Goal: Information Seeking & Learning: Learn about a topic

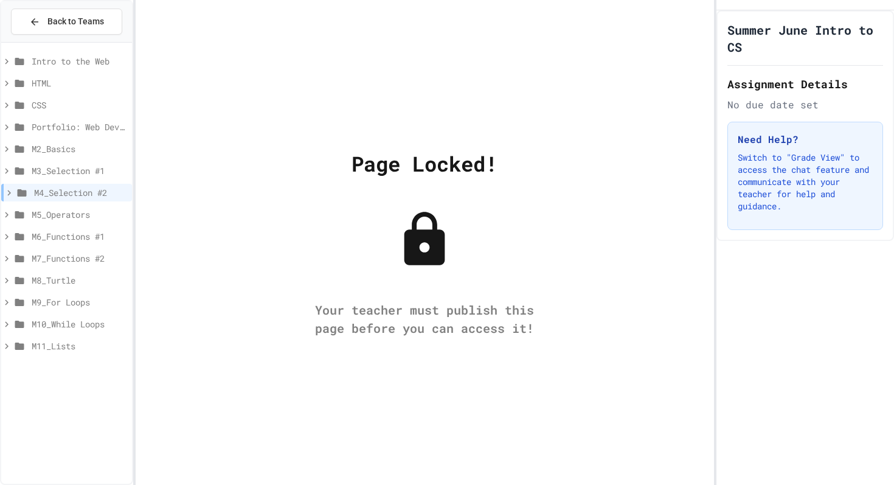
click at [93, 232] on span "M6_Functions #1" at bounding box center [80, 236] width 96 height 13
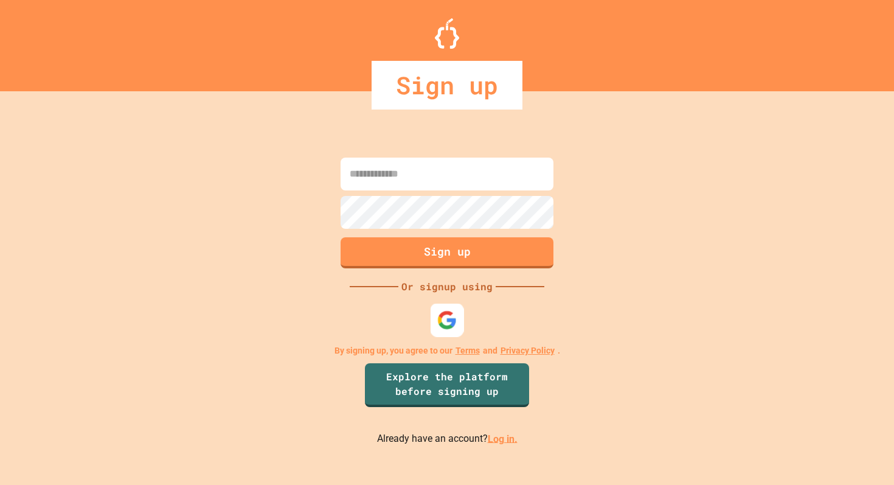
click at [454, 315] on img at bounding box center [447, 320] width 20 height 20
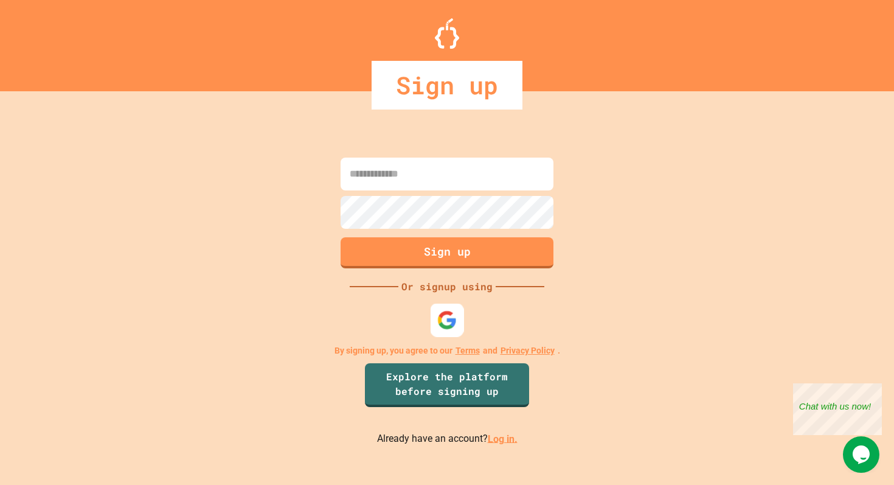
click at [460, 319] on div at bounding box center [447, 319] width 33 height 33
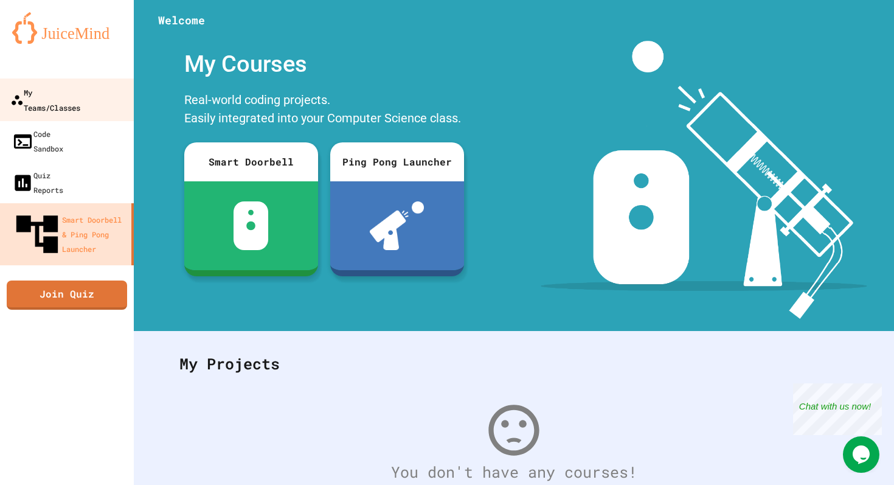
click at [79, 94] on div "My Teams/Classes" at bounding box center [45, 100] width 70 height 30
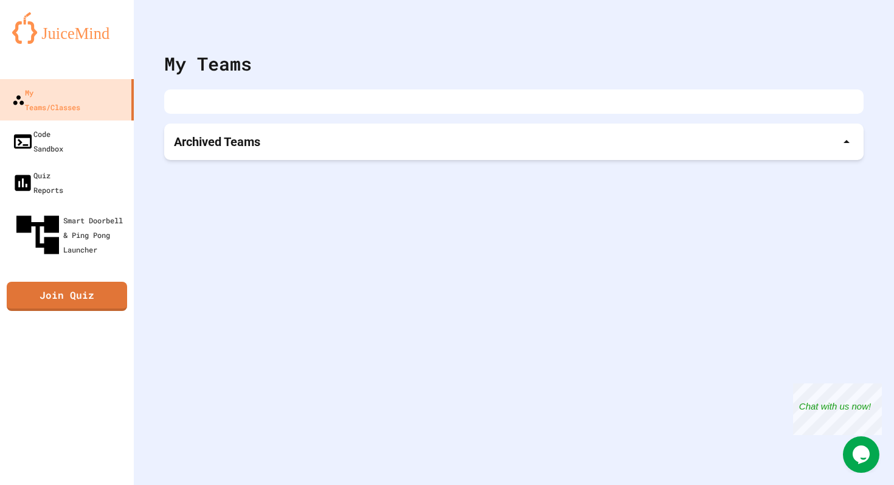
click at [294, 155] on div "Archived Teams" at bounding box center [514, 141] width 700 height 36
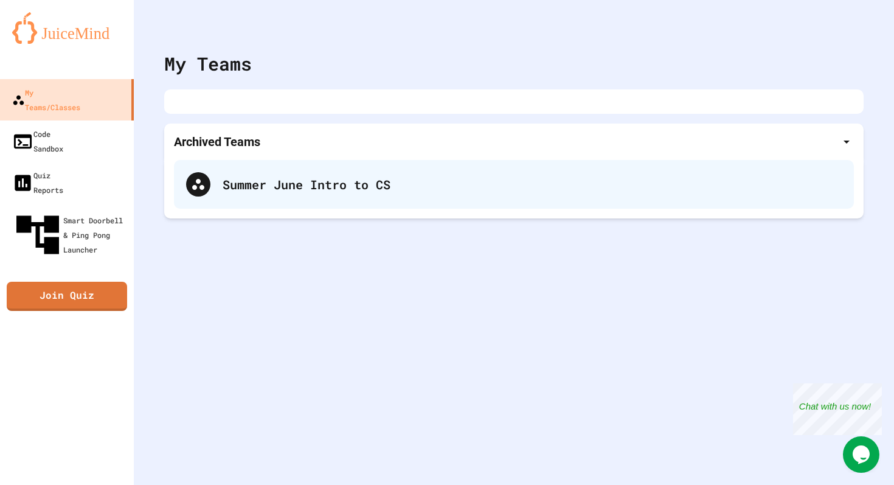
click at [335, 199] on div "Summer June Intro to CS" at bounding box center [514, 184] width 680 height 49
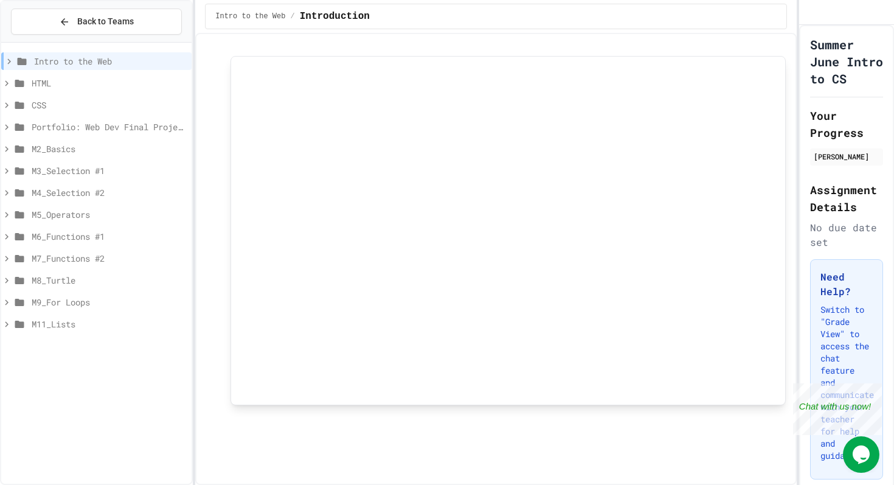
click at [140, 192] on span "M4_Selection #2" at bounding box center [109, 192] width 155 height 13
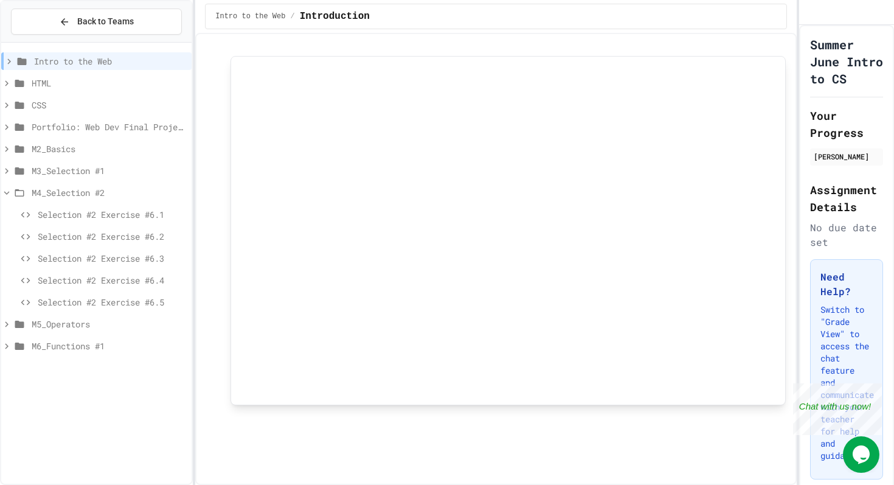
click at [75, 330] on span "M5_Operators" at bounding box center [109, 324] width 155 height 13
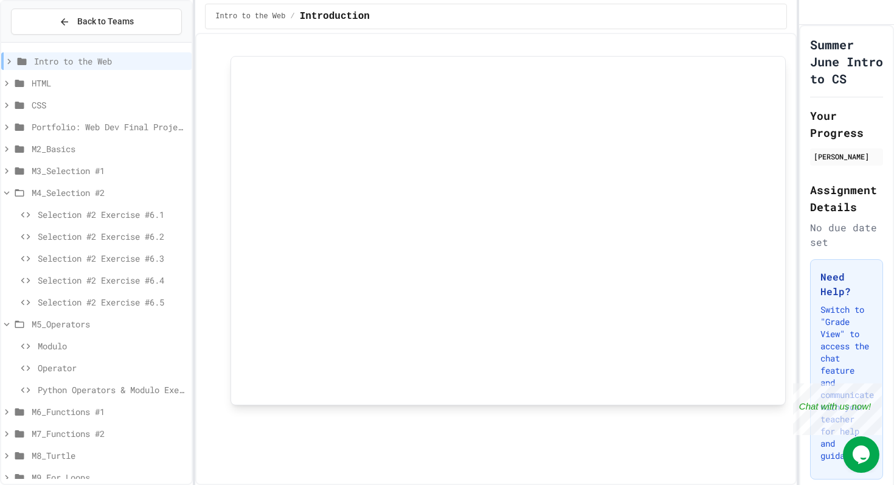
scroll to position [38, 0]
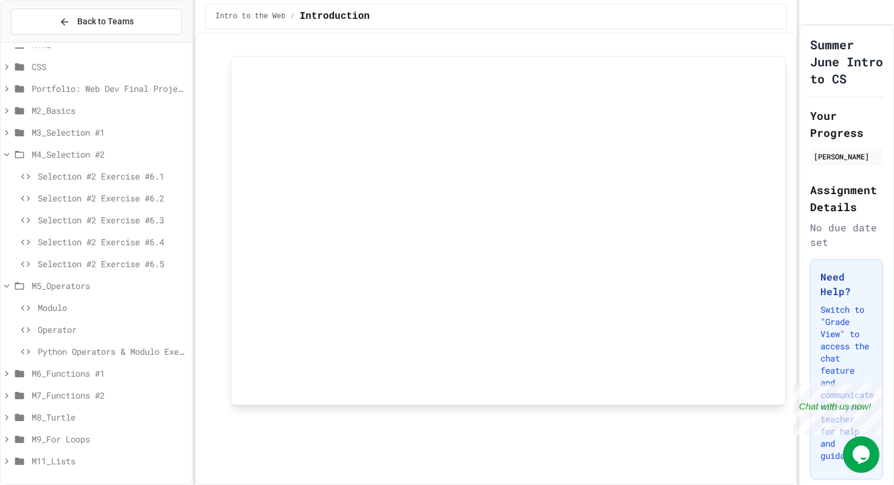
click at [131, 353] on span "Python Operators & Modulo Exercise" at bounding box center [112, 351] width 149 height 13
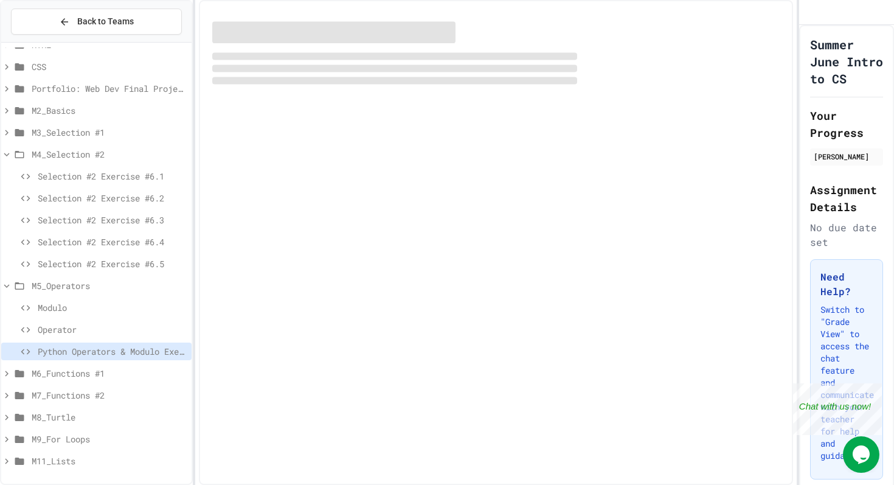
scroll to position [29, 0]
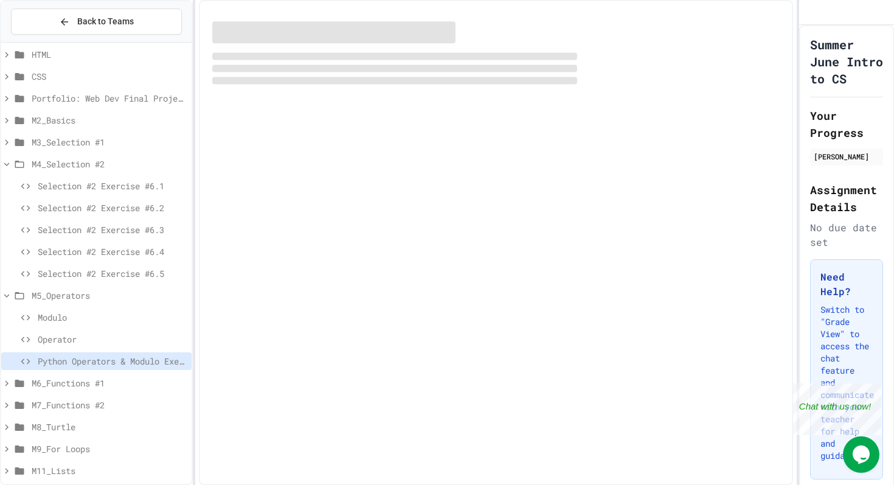
click at [76, 319] on span "Modulo" at bounding box center [112, 317] width 149 height 13
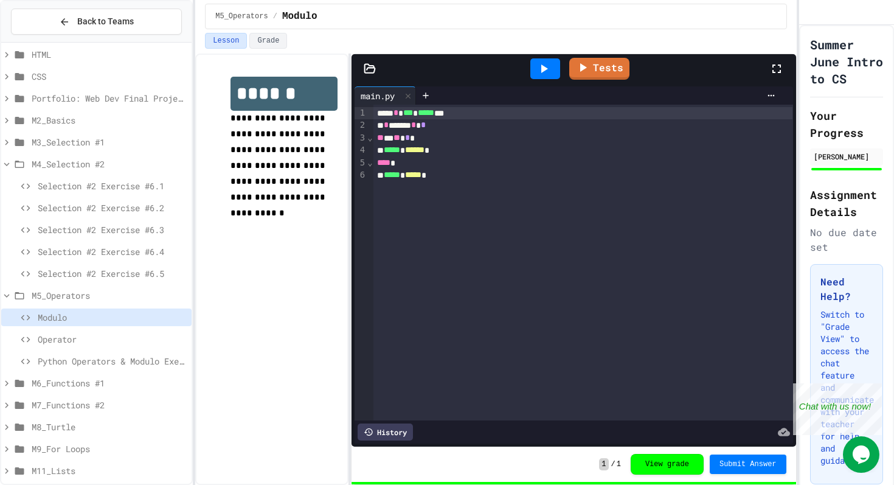
click at [97, 428] on span "M8_Turtle" at bounding box center [109, 426] width 155 height 13
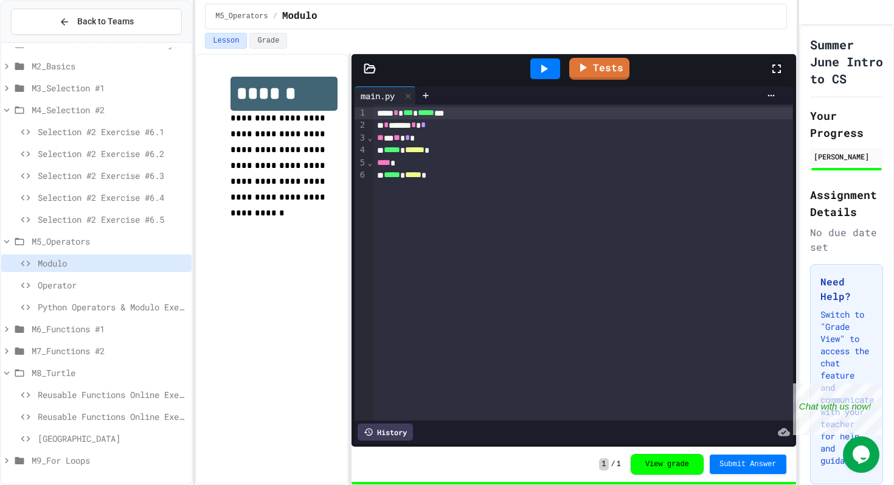
scroll to position [89, 0]
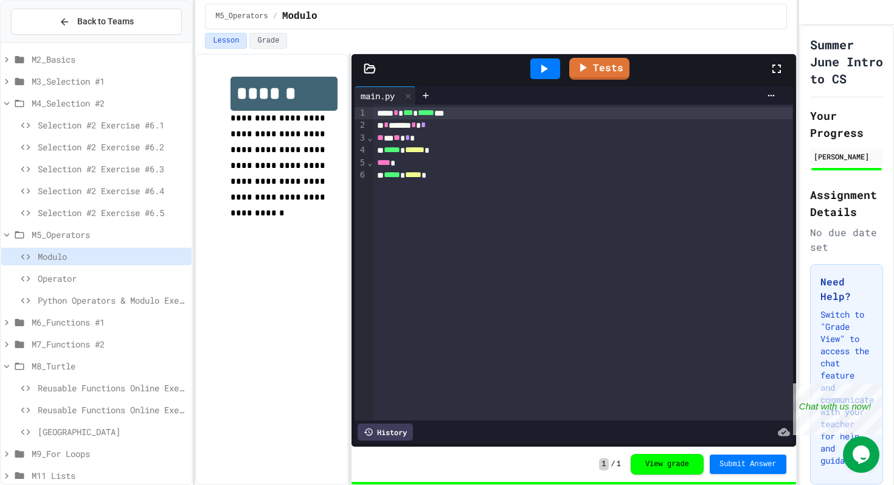
click at [111, 425] on div "Turtle City" at bounding box center [96, 432] width 190 height 18
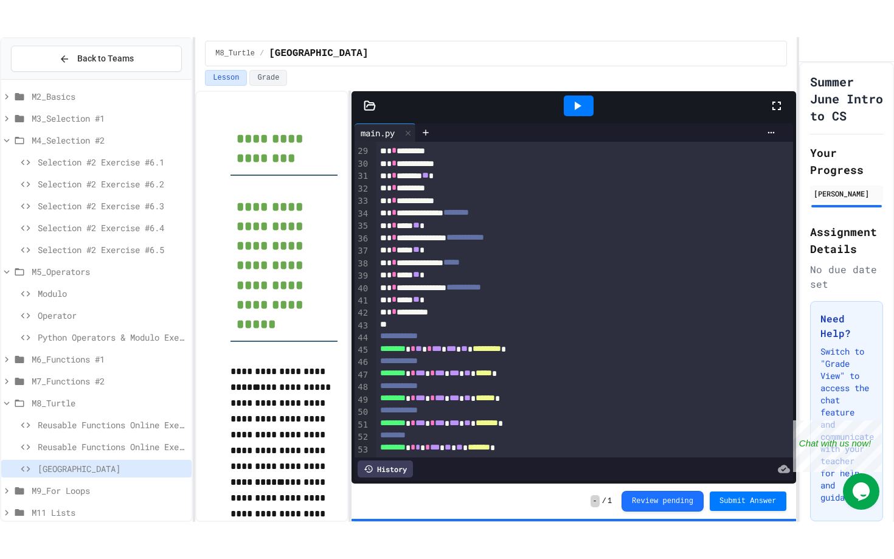
scroll to position [324, 0]
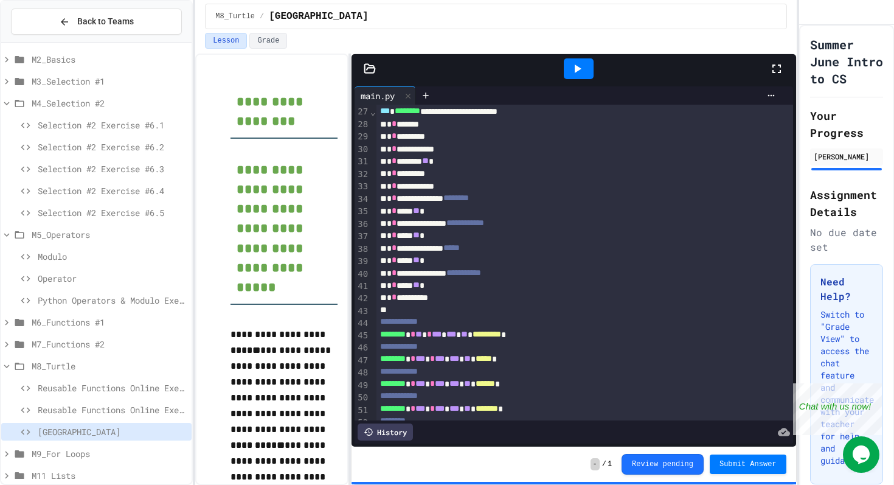
click at [584, 61] on div at bounding box center [579, 68] width 30 height 21
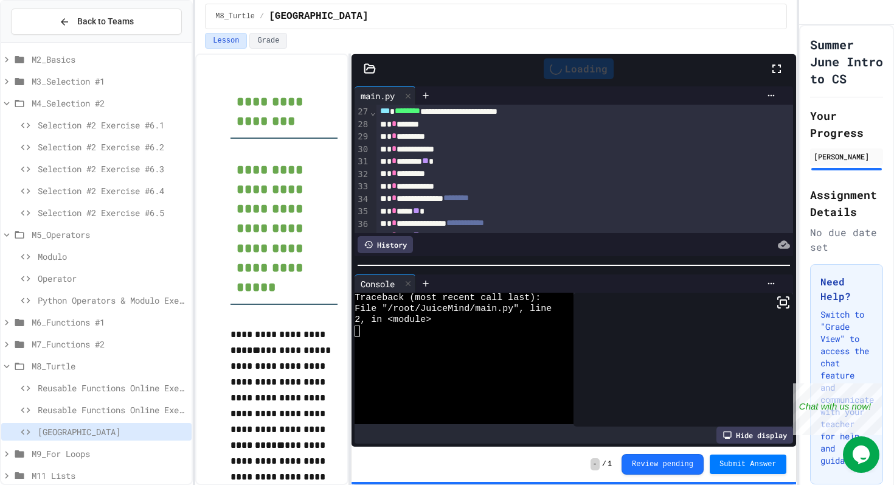
click at [777, 73] on icon at bounding box center [777, 68] width 15 height 15
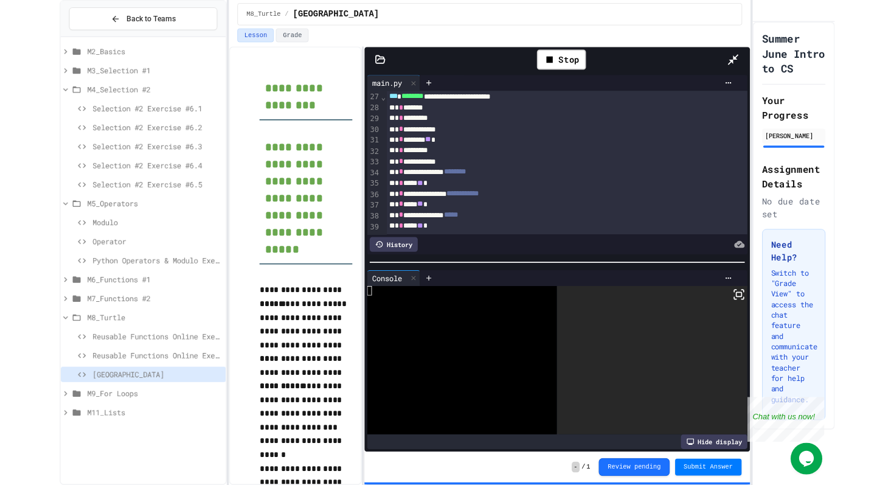
scroll to position [30, 0]
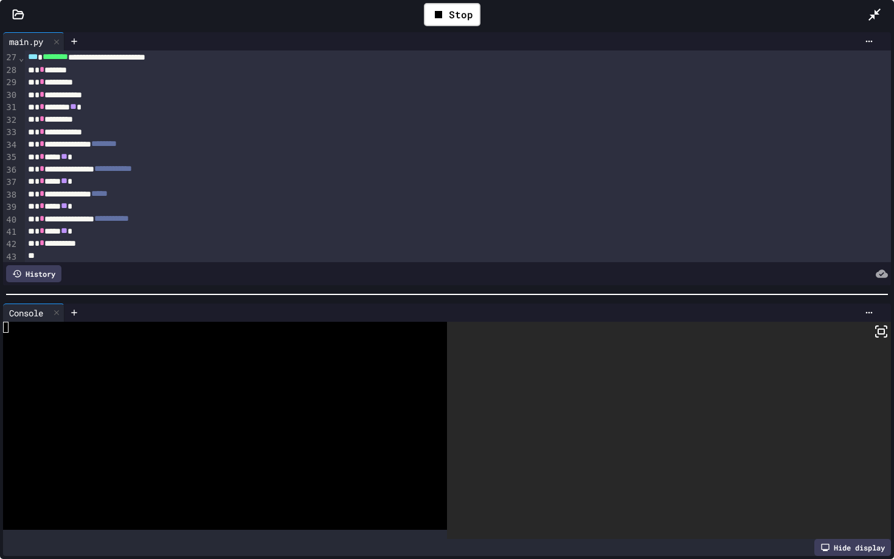
click at [886, 327] on icon at bounding box center [881, 331] width 15 height 15
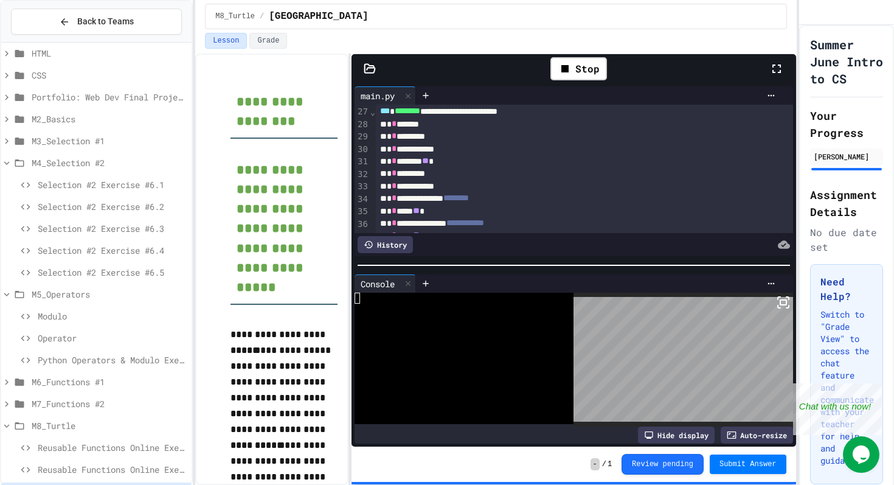
click at [364, 307] on div at bounding box center [459, 309] width 208 height 11
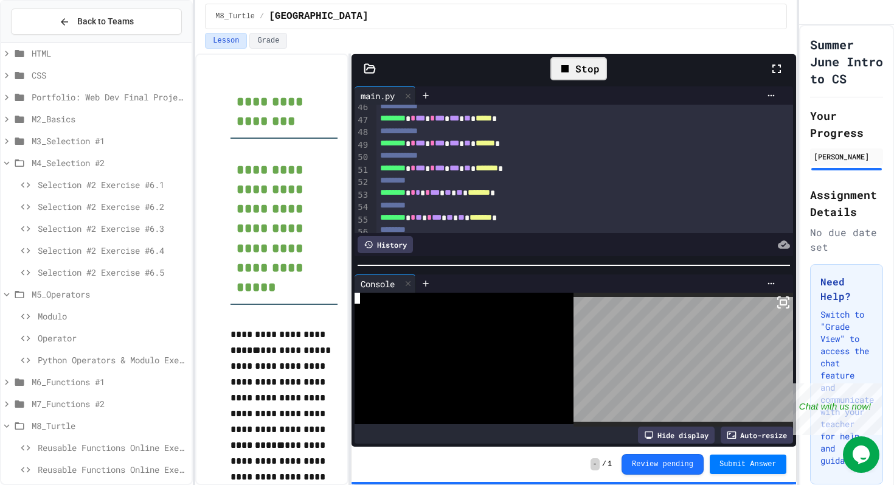
scroll to position [624, 0]
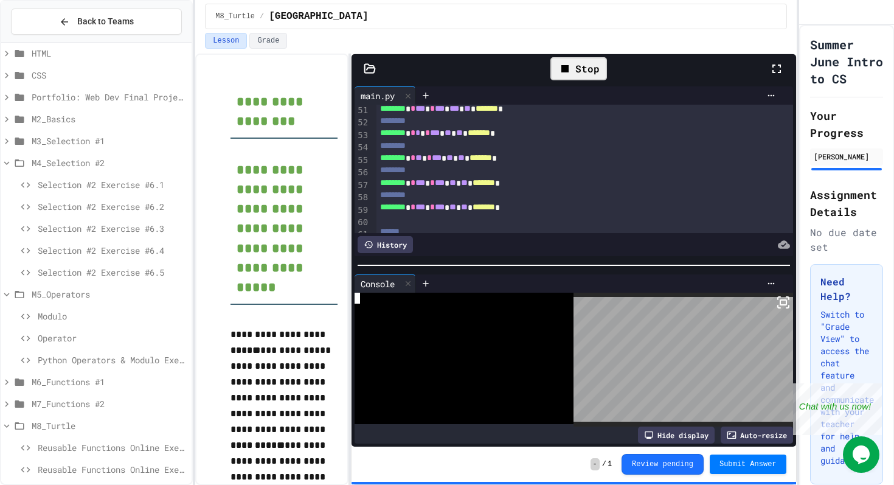
click at [572, 63] on icon at bounding box center [565, 68] width 15 height 15
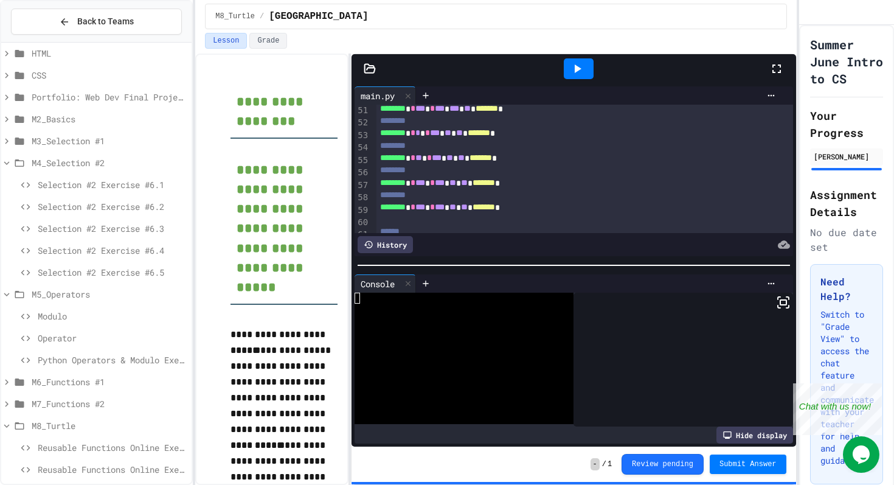
click at [573, 66] on icon at bounding box center [577, 68] width 15 height 15
click at [785, 297] on icon at bounding box center [783, 302] width 15 height 15
click at [583, 71] on icon at bounding box center [577, 68] width 15 height 15
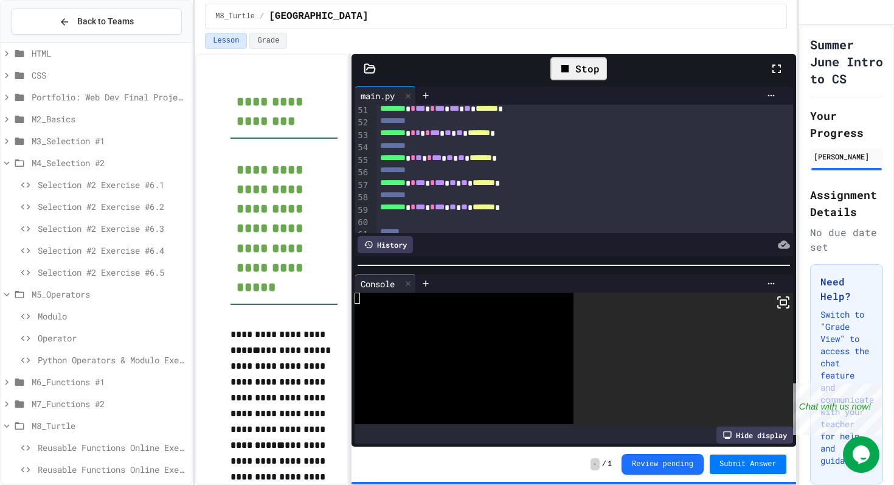
click at [784, 304] on icon at bounding box center [783, 302] width 15 height 15
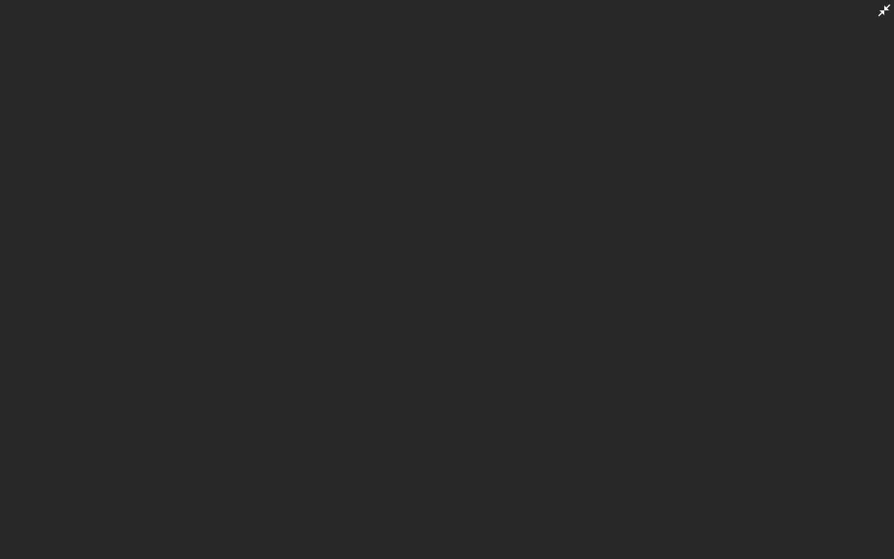
click at [835, 348] on div at bounding box center [447, 279] width 894 height 559
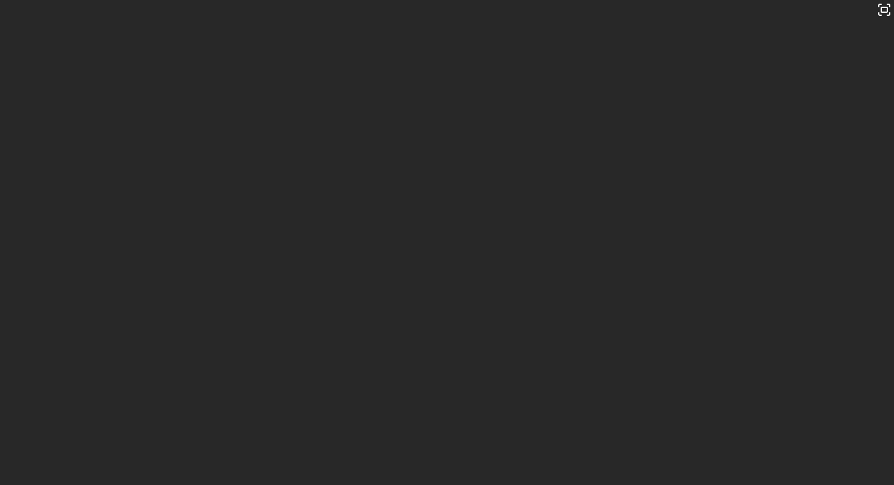
scroll to position [104, 0]
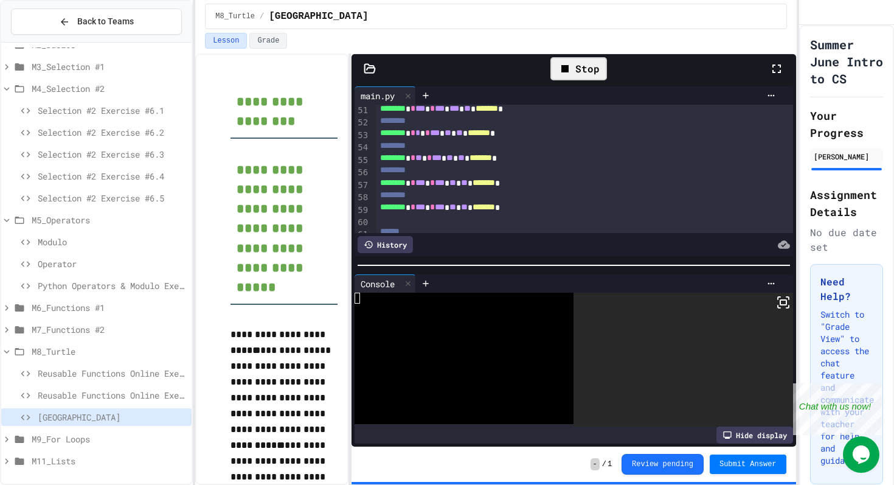
click at [126, 433] on span "M9_For Loops" at bounding box center [109, 439] width 155 height 13
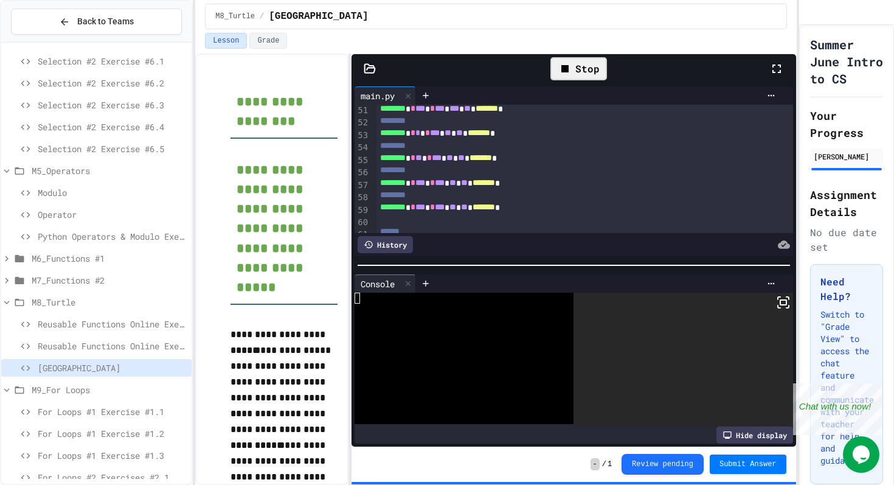
scroll to position [214, 0]
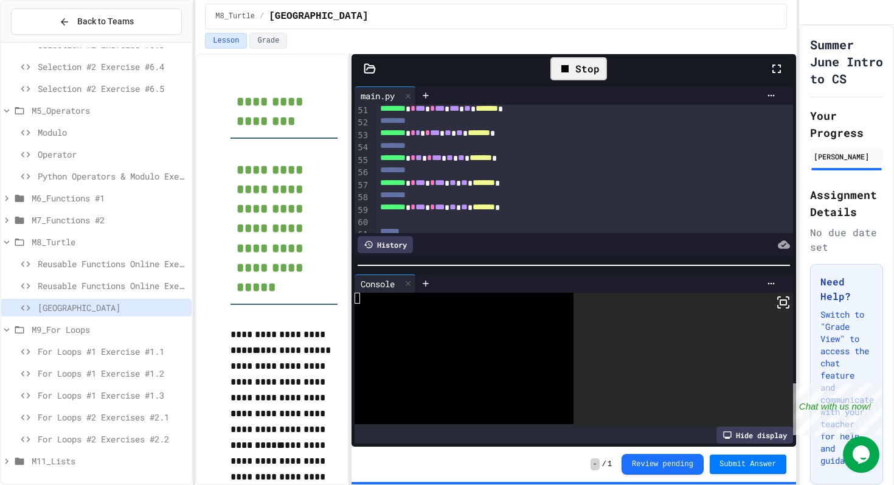
click at [99, 460] on span "M11_Lists" at bounding box center [109, 460] width 155 height 13
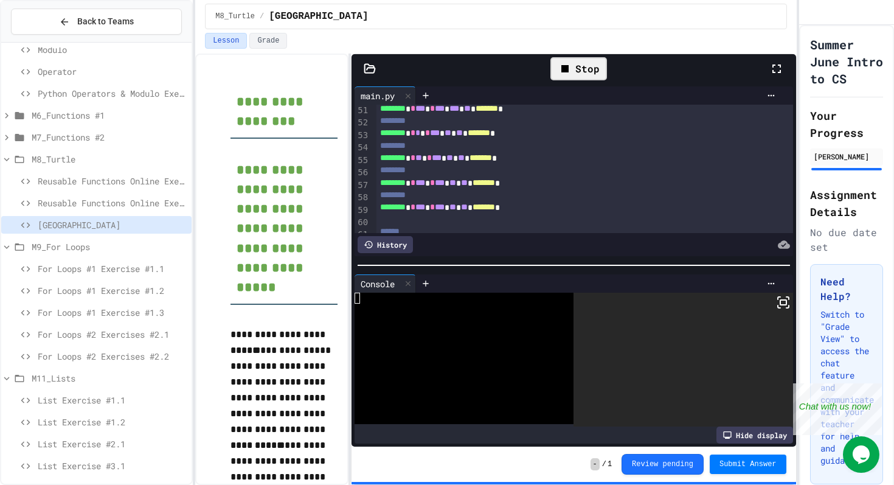
scroll to position [301, 0]
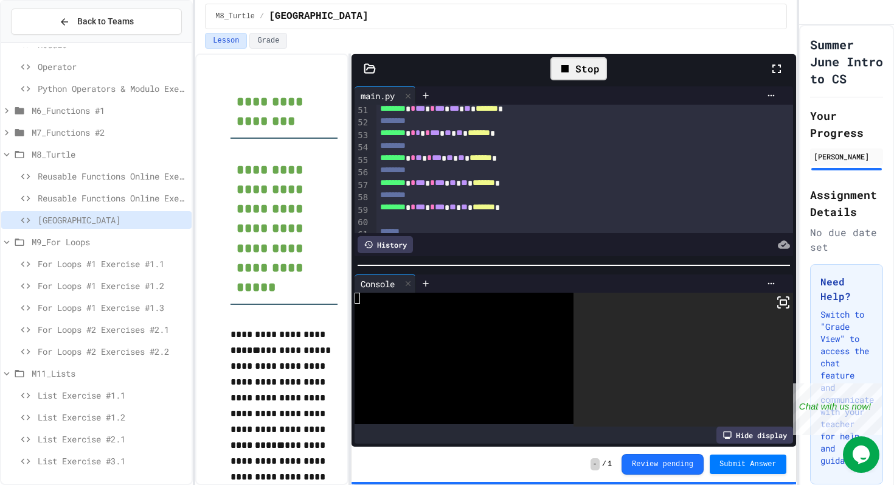
click at [124, 453] on div "List Exercise #3.1" at bounding box center [96, 461] width 190 height 18
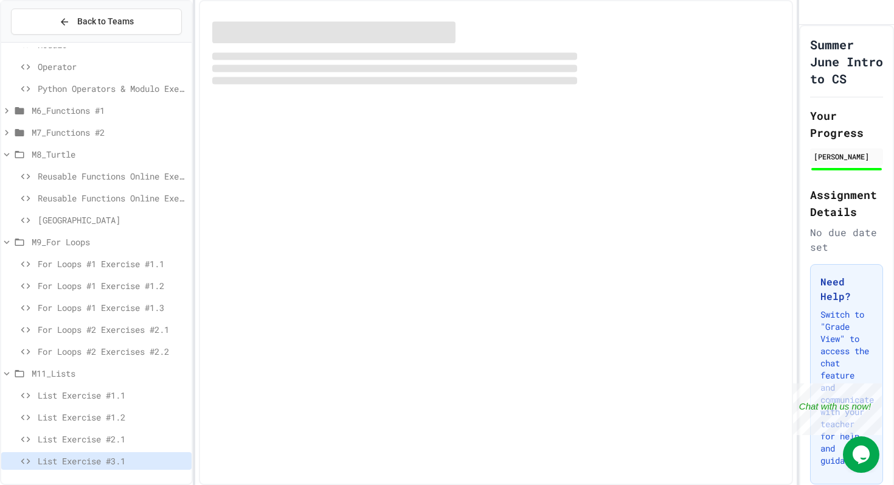
scroll to position [291, 0]
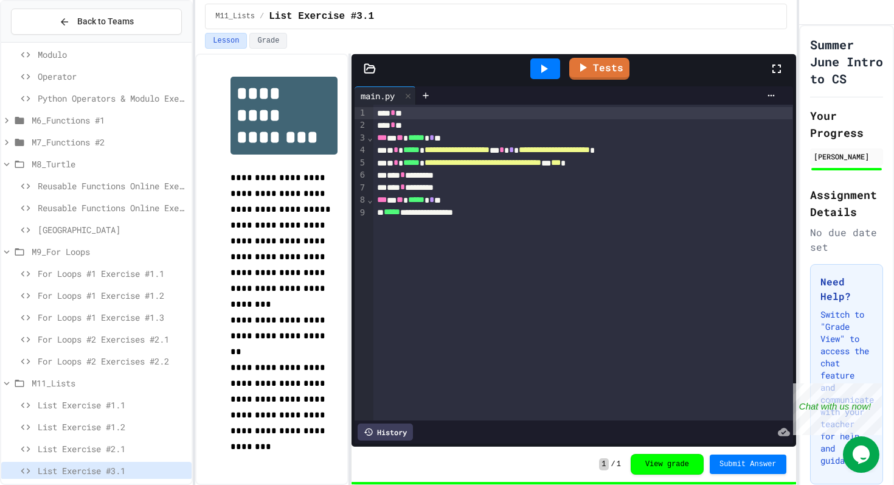
click at [555, 74] on div at bounding box center [545, 68] width 30 height 21
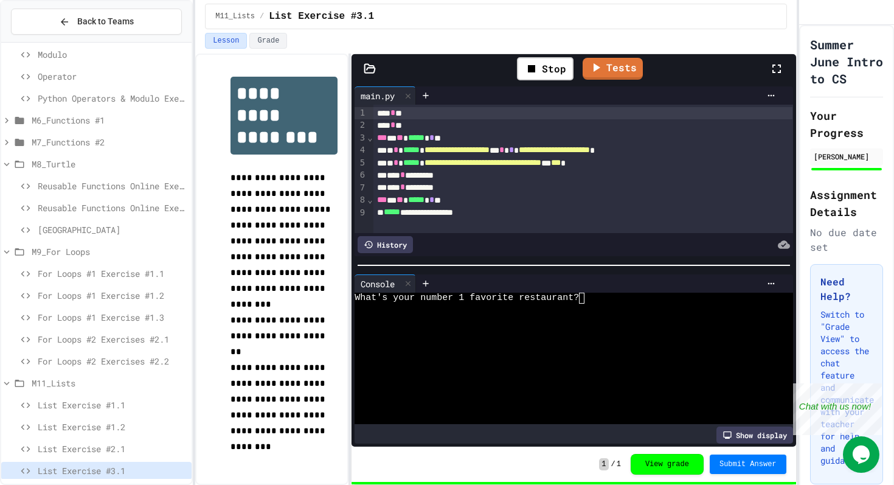
click at [594, 310] on div at bounding box center [568, 309] width 427 height 11
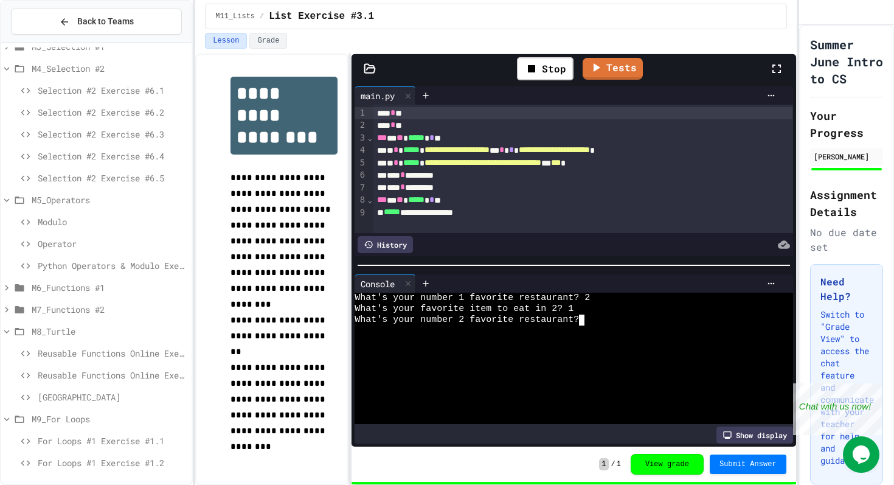
scroll to position [123, 0]
click at [99, 240] on span "Operator" at bounding box center [112, 244] width 149 height 13
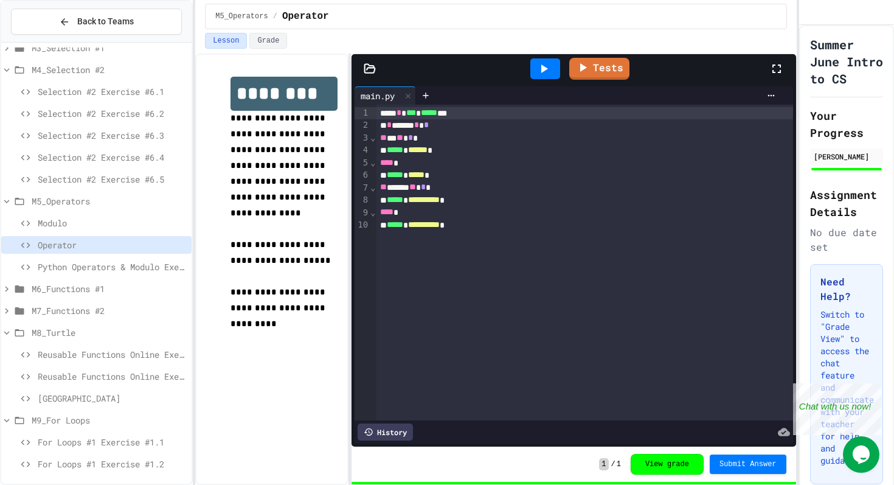
click at [546, 60] on div at bounding box center [545, 68] width 30 height 21
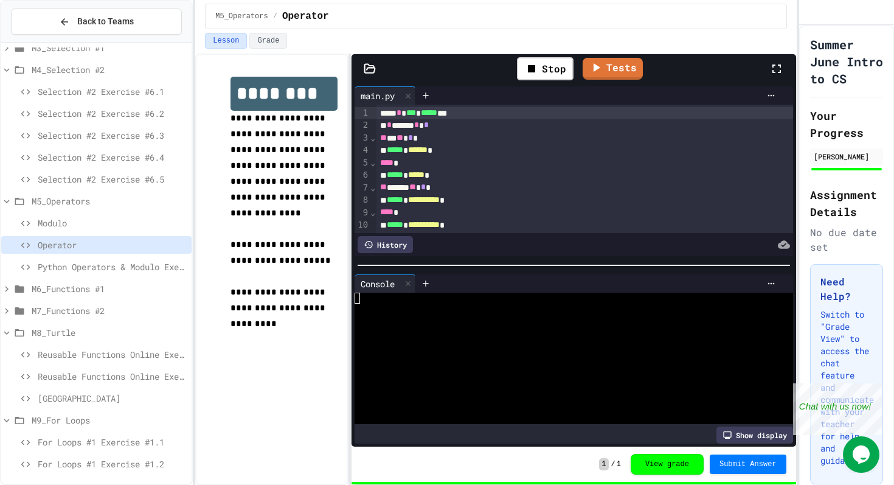
click at [380, 302] on div at bounding box center [568, 298] width 427 height 11
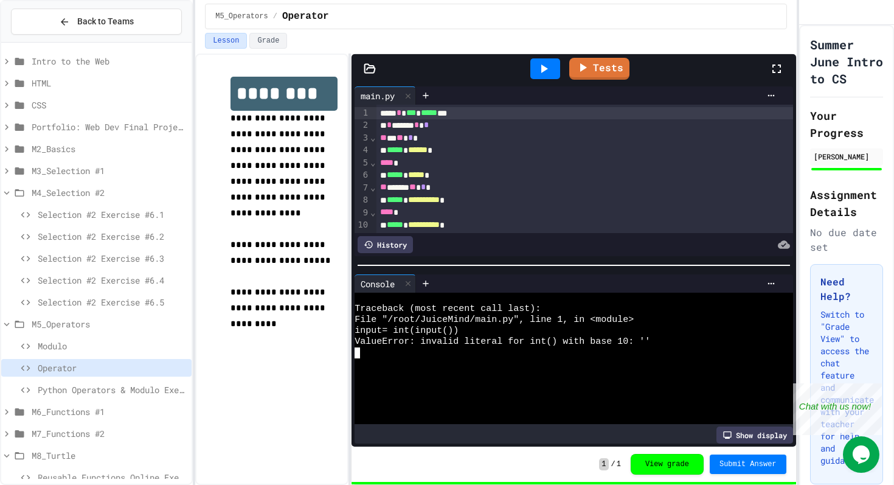
click at [94, 339] on div "Modulo" at bounding box center [96, 346] width 190 height 18
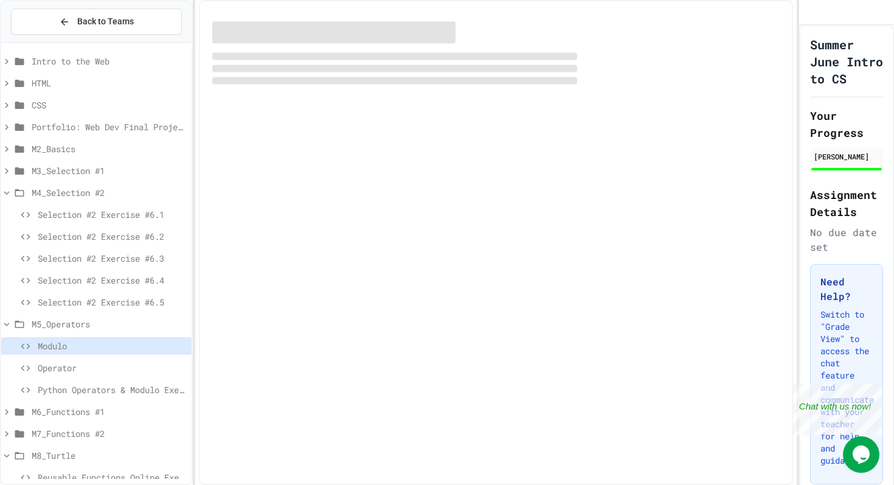
click at [116, 383] on div "Python Operators & Modulo Exercise" at bounding box center [96, 390] width 190 height 18
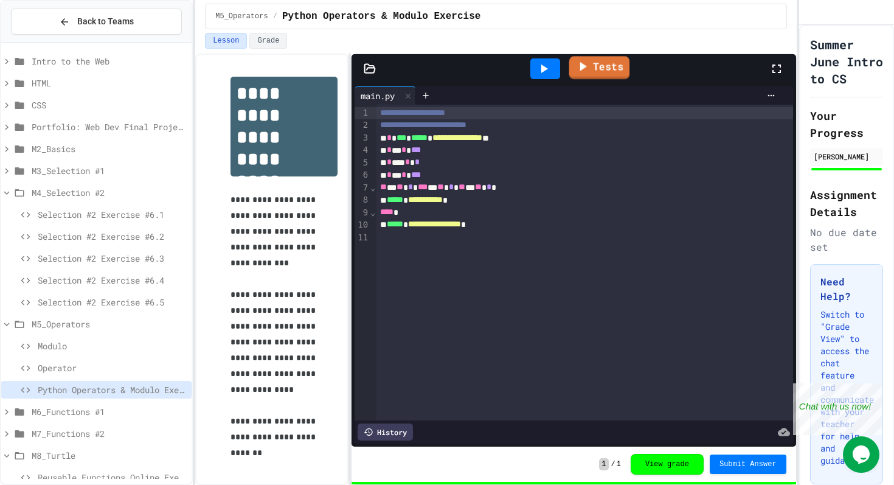
click at [590, 69] on icon at bounding box center [582, 66] width 15 height 15
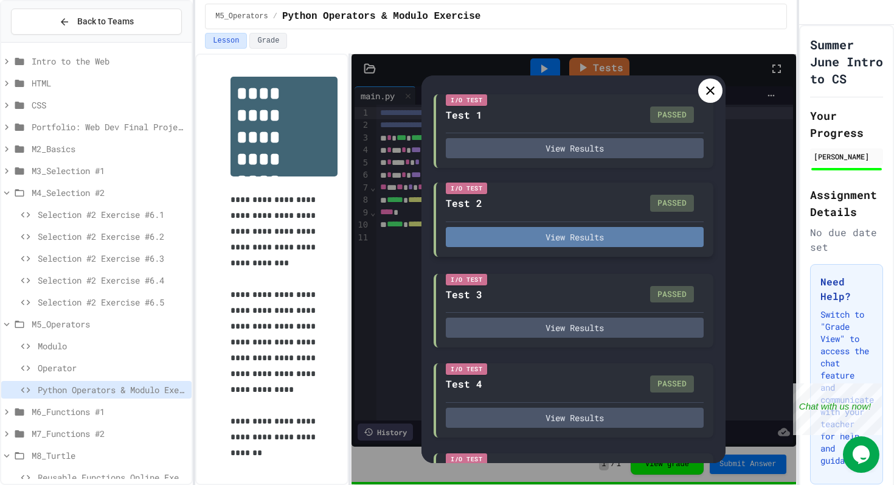
scroll to position [86, 0]
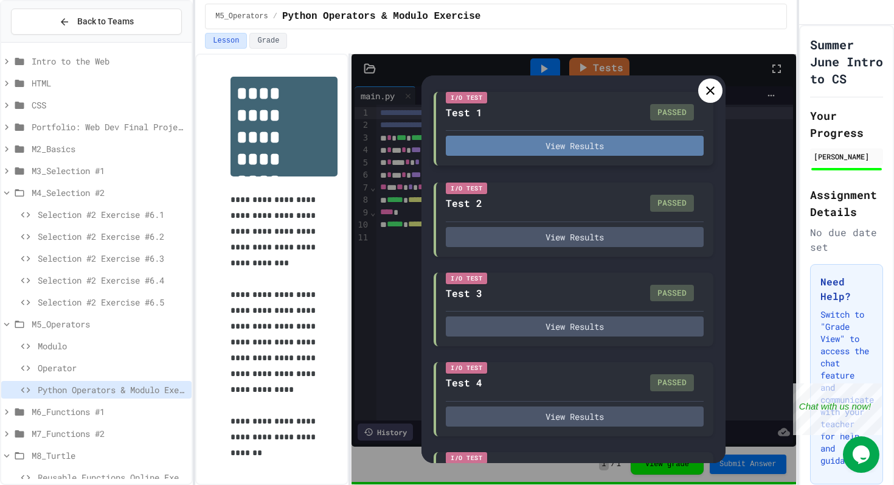
click at [623, 142] on button "View Results" at bounding box center [575, 146] width 258 height 20
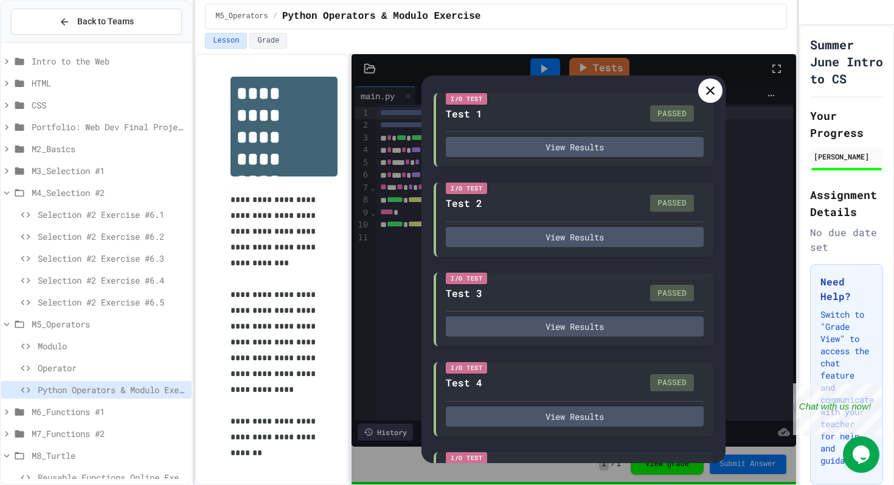
click at [709, 88] on icon at bounding box center [710, 90] width 15 height 15
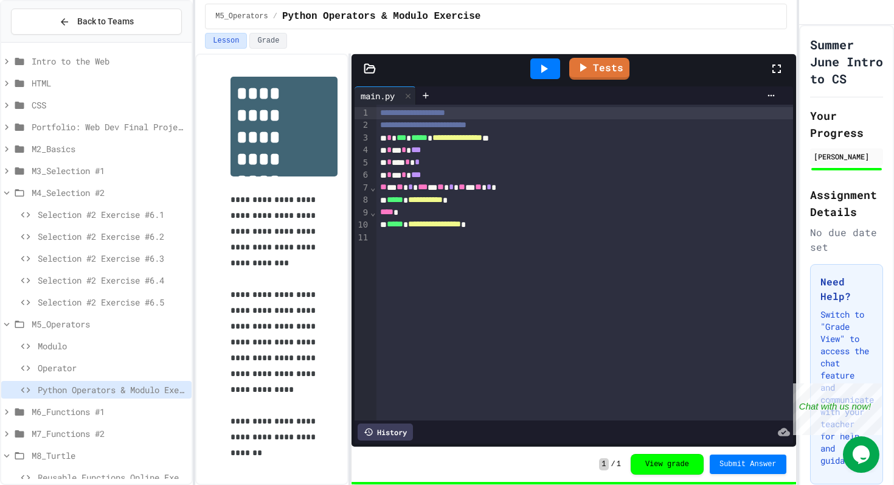
click at [547, 67] on icon at bounding box center [544, 68] width 15 height 15
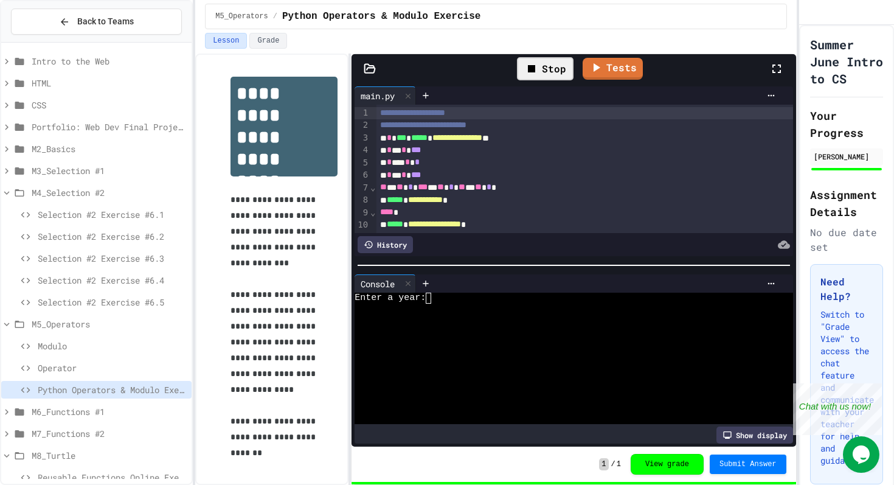
click at [488, 299] on div "Enter a year:" at bounding box center [568, 298] width 427 height 11
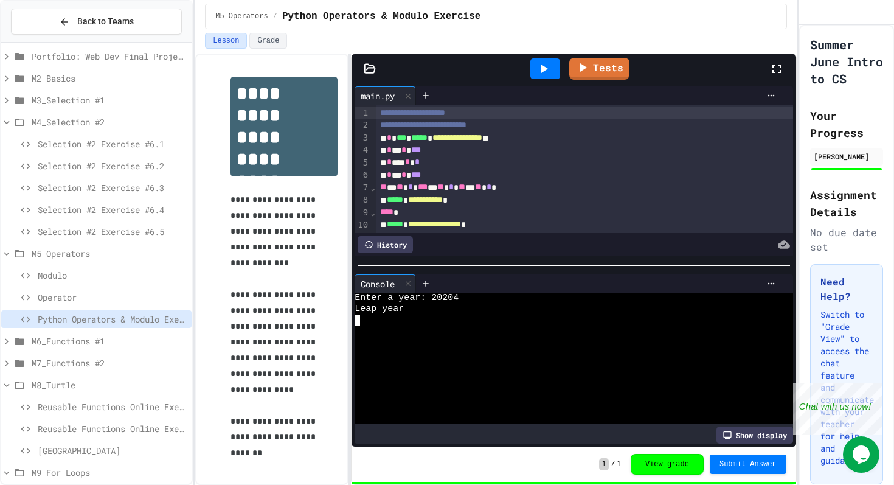
scroll to position [36, 0]
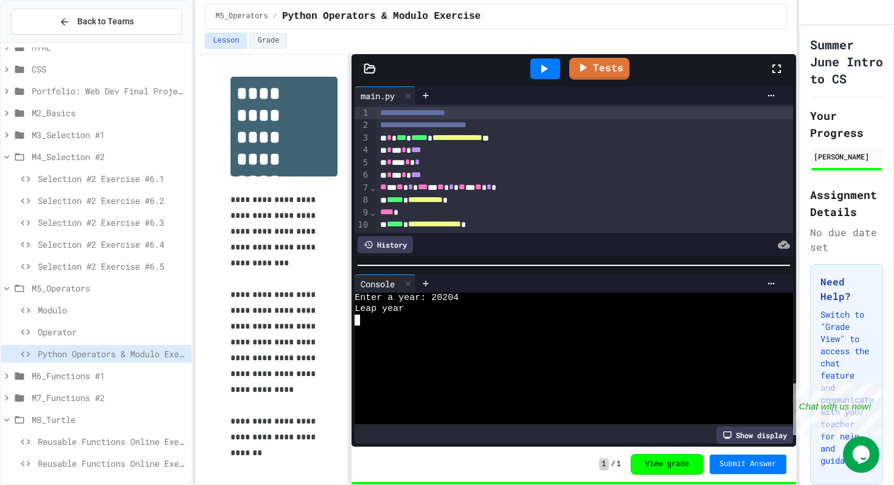
click at [18, 155] on icon at bounding box center [19, 156] width 15 height 11
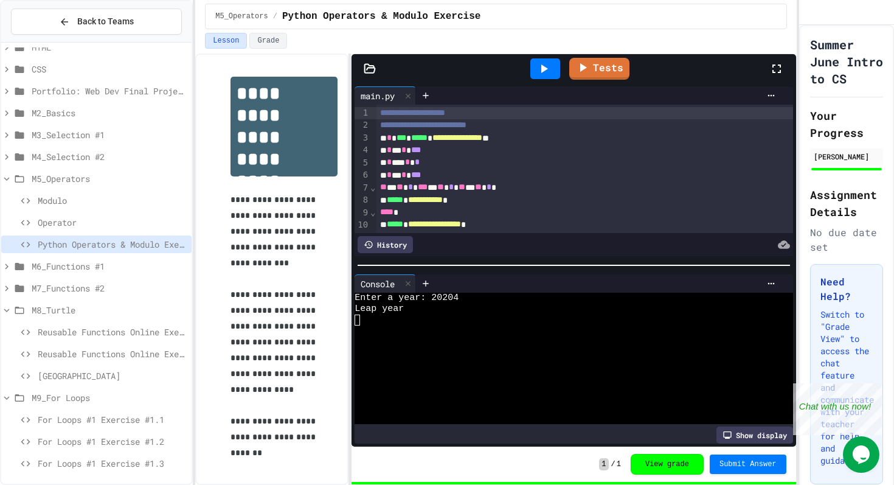
click at [21, 174] on icon at bounding box center [19, 178] width 15 height 11
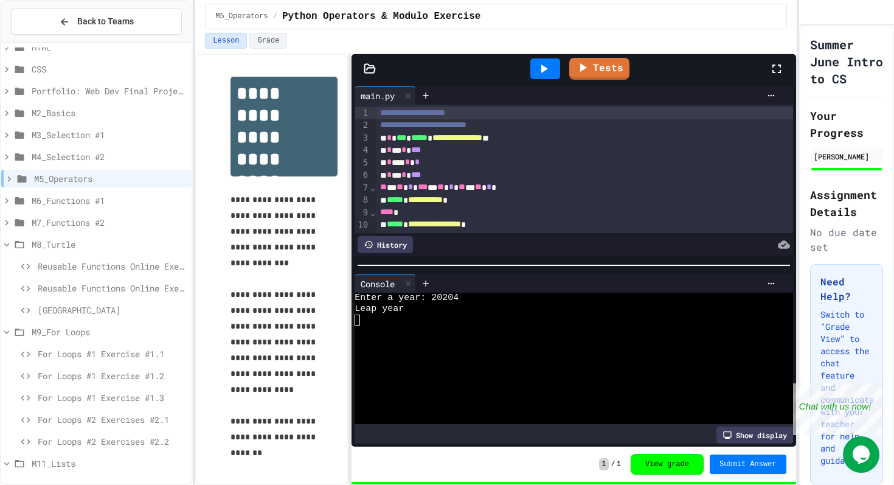
click at [13, 242] on icon at bounding box center [19, 244] width 15 height 11
click at [135, 337] on span "For Loops #1 Exercise #1.3" at bounding box center [112, 331] width 149 height 13
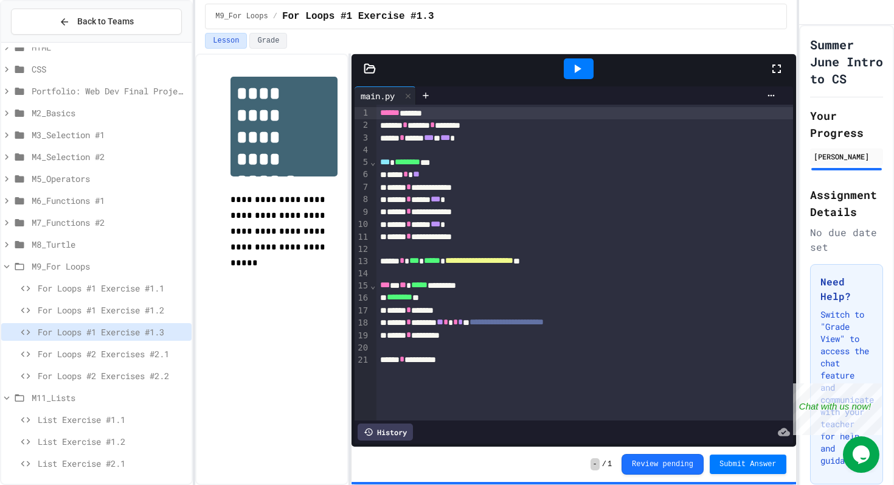
click at [579, 71] on icon at bounding box center [577, 68] width 15 height 15
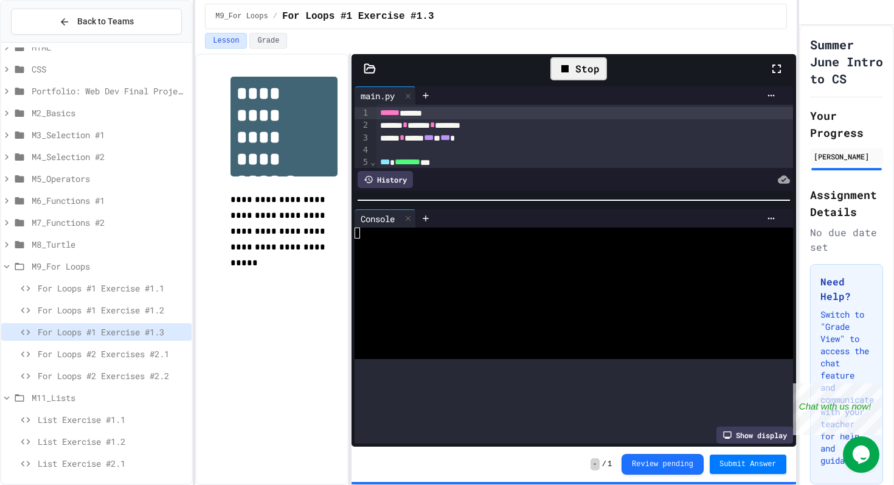
click at [667, 198] on div at bounding box center [574, 200] width 444 height 12
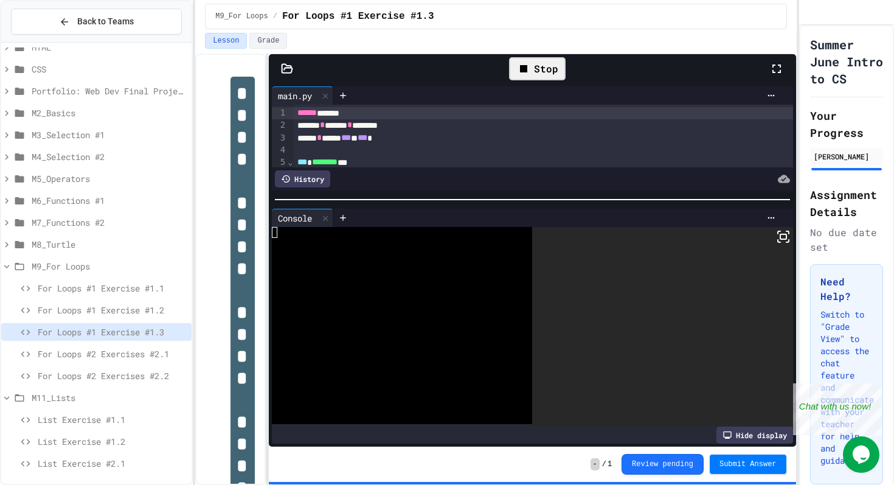
click at [275, 201] on div "**********" at bounding box center [495, 269] width 601 height 431
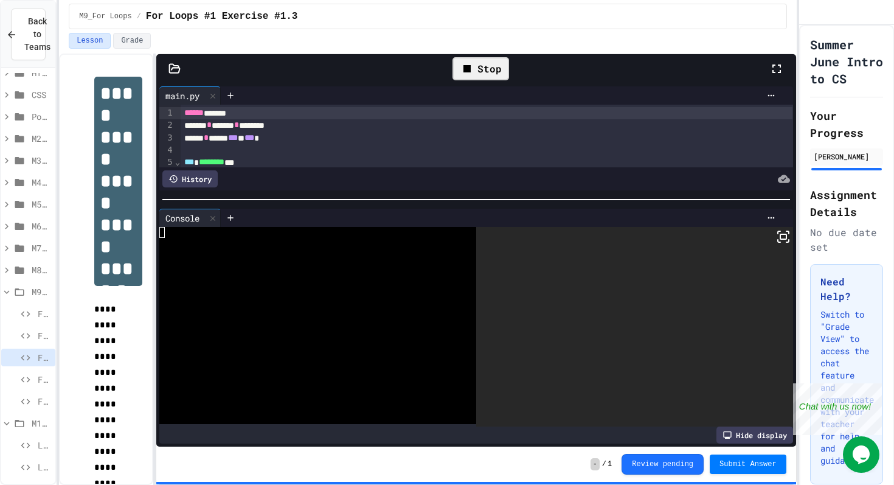
click at [55, 196] on div "**********" at bounding box center [447, 242] width 894 height 485
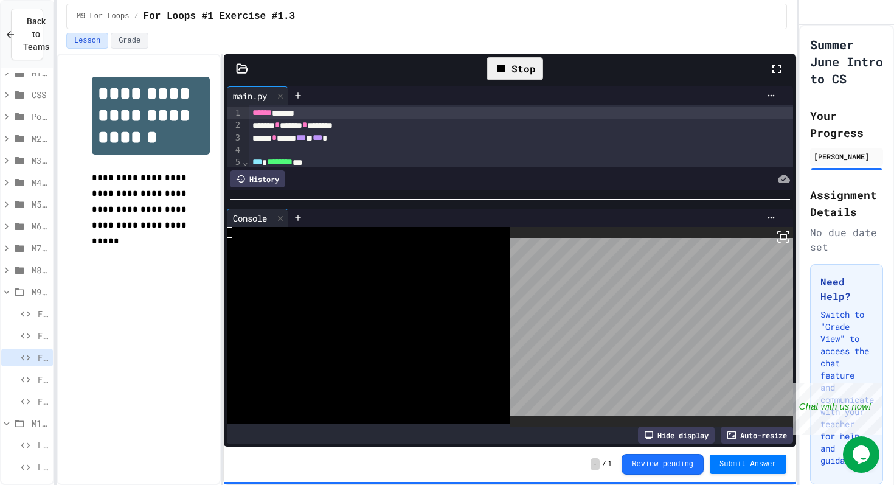
click at [226, 224] on div "**********" at bounding box center [427, 269] width 740 height 431
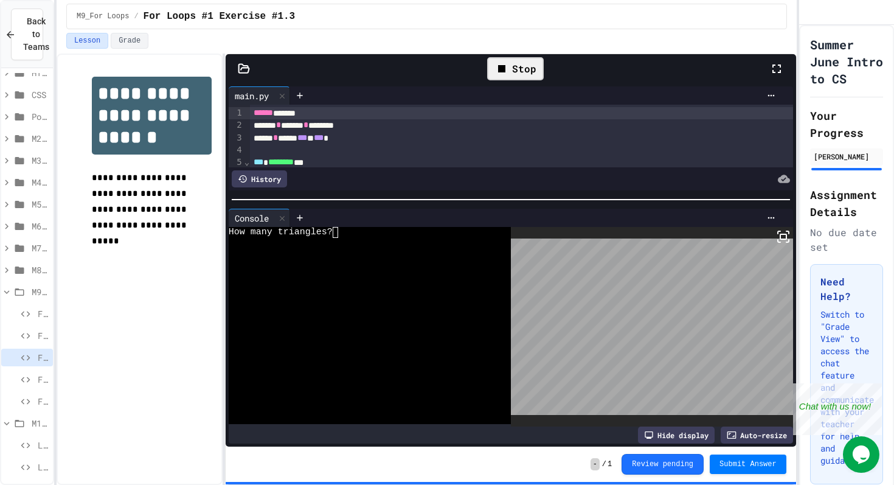
click at [784, 232] on icon at bounding box center [783, 236] width 15 height 15
click at [532, 82] on div at bounding box center [447, 242] width 894 height 485
click at [526, 72] on div "Stop" at bounding box center [515, 68] width 57 height 23
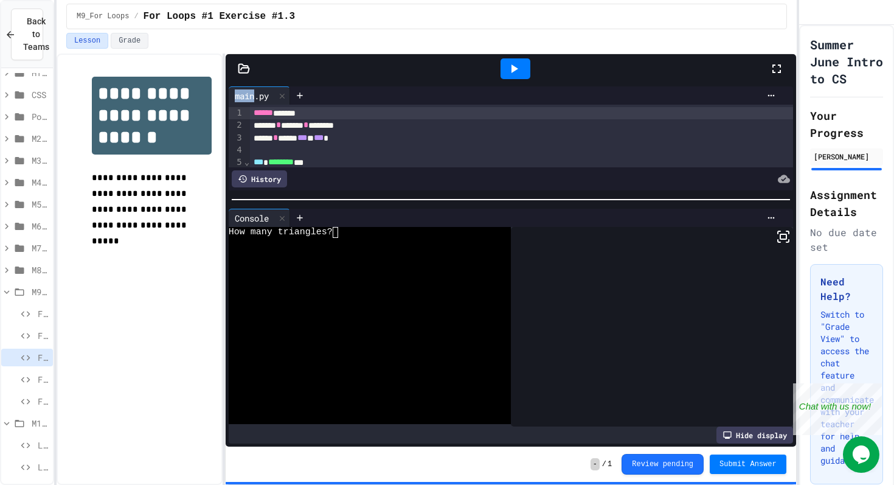
click at [526, 72] on div at bounding box center [516, 68] width 30 height 21
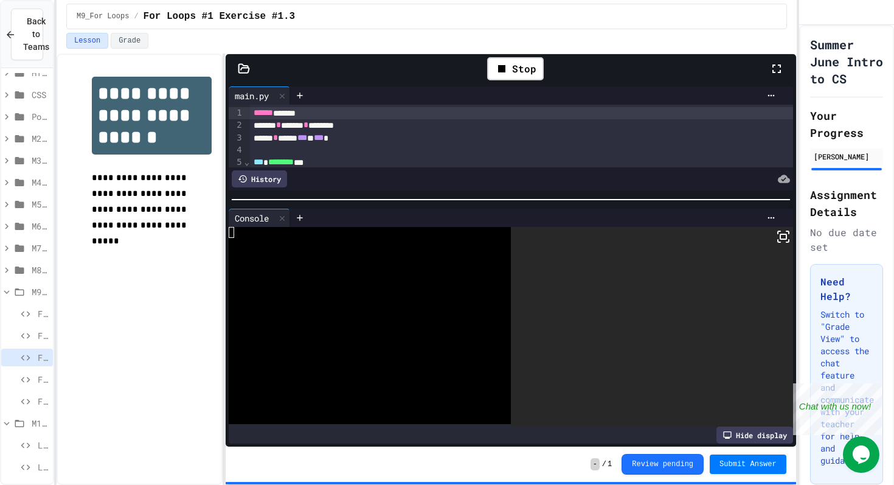
click at [458, 91] on div at bounding box center [545, 96] width 471 height 10
click at [391, 243] on div at bounding box center [363, 243] width 268 height 11
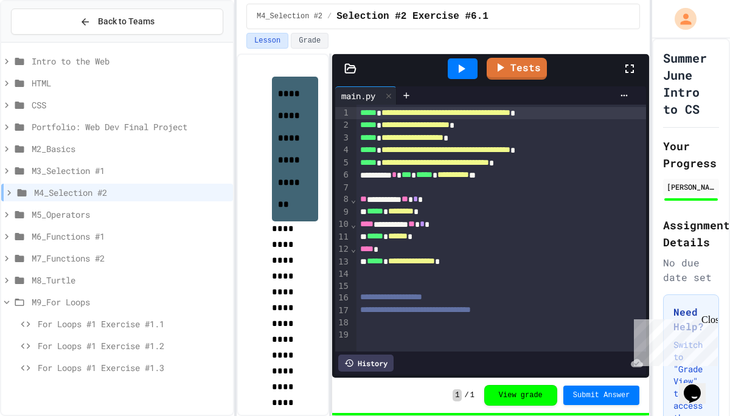
click at [238, 180] on div "**********" at bounding box center [365, 208] width 730 height 416
click at [86, 151] on span "M2_Basics" at bounding box center [130, 148] width 196 height 13
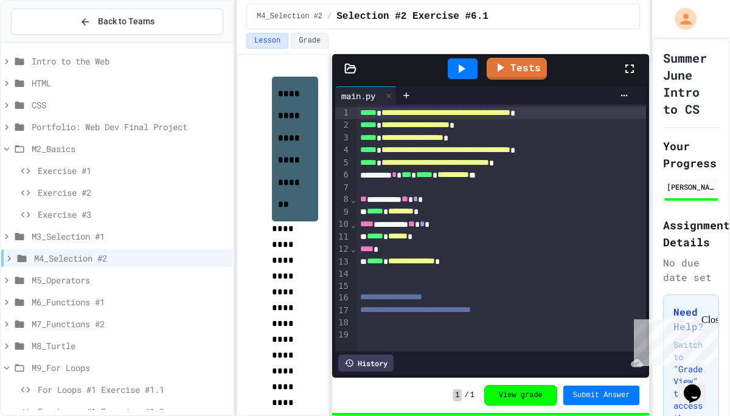
click at [66, 77] on span "HTML" at bounding box center [130, 83] width 196 height 13
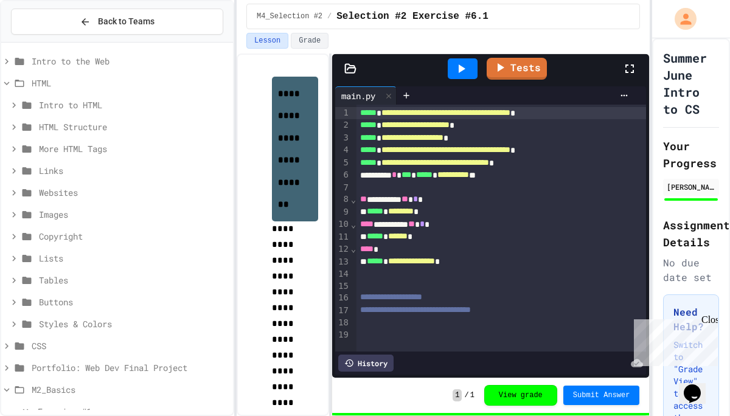
click at [57, 102] on span "Intro to HTML" at bounding box center [133, 105] width 189 height 13
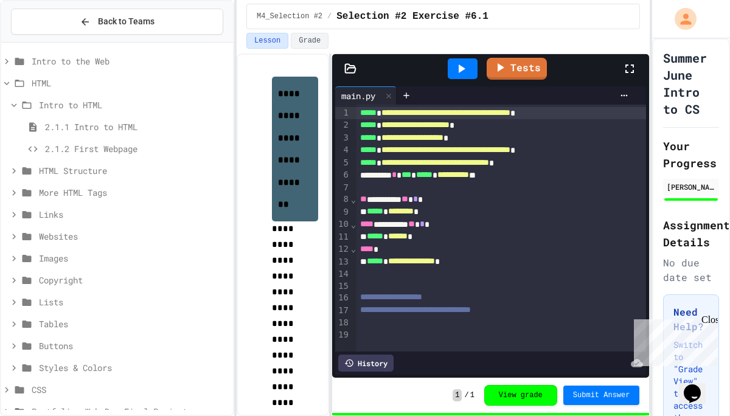
click at [63, 165] on span "HTML Structure" at bounding box center [133, 170] width 189 height 13
click at [50, 105] on span "Intro to HTML" at bounding box center [133, 105] width 189 height 13
click at [55, 186] on span "More HTML Tags" at bounding box center [133, 192] width 189 height 13
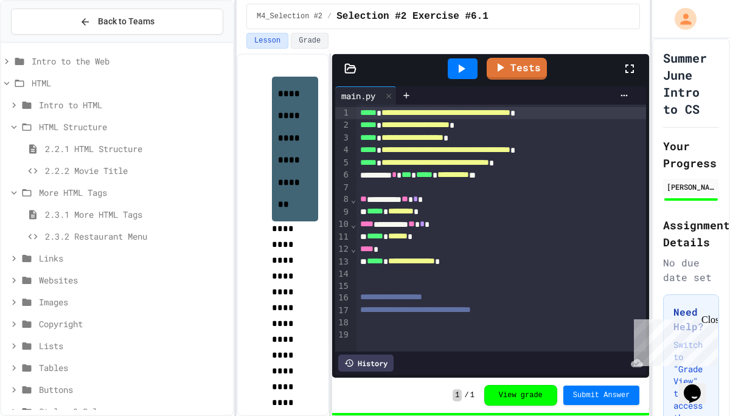
click at [70, 243] on div "2.3.2 Restaurant Menu" at bounding box center [117, 237] width 232 height 18
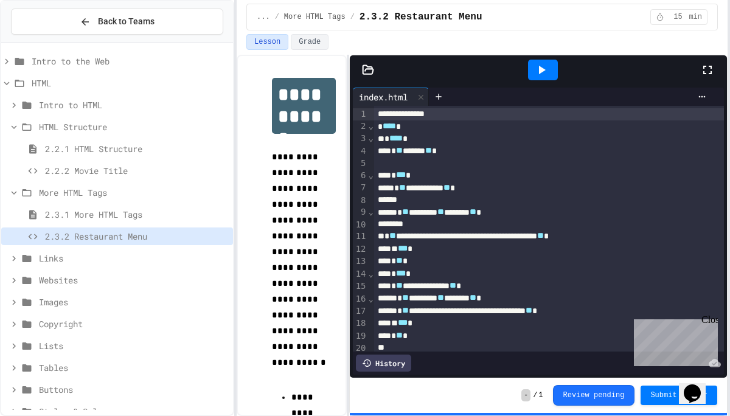
click at [729, 180] on html "**********" at bounding box center [365, 208] width 730 height 416
click at [538, 68] on icon at bounding box center [541, 70] width 15 height 15
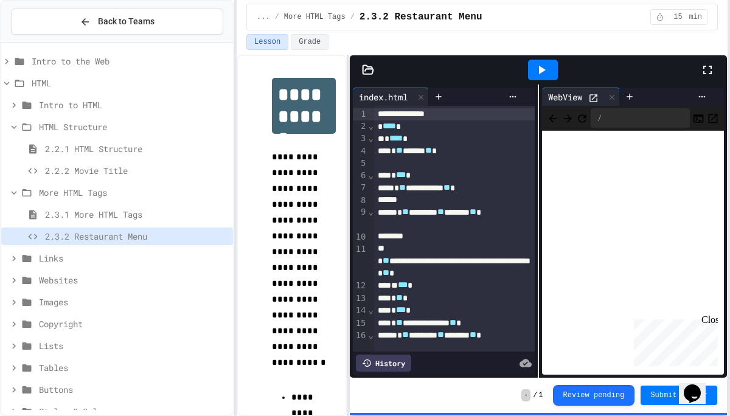
click at [717, 63] on div at bounding box center [713, 70] width 27 height 33
click at [707, 79] on div at bounding box center [713, 70] width 27 height 33
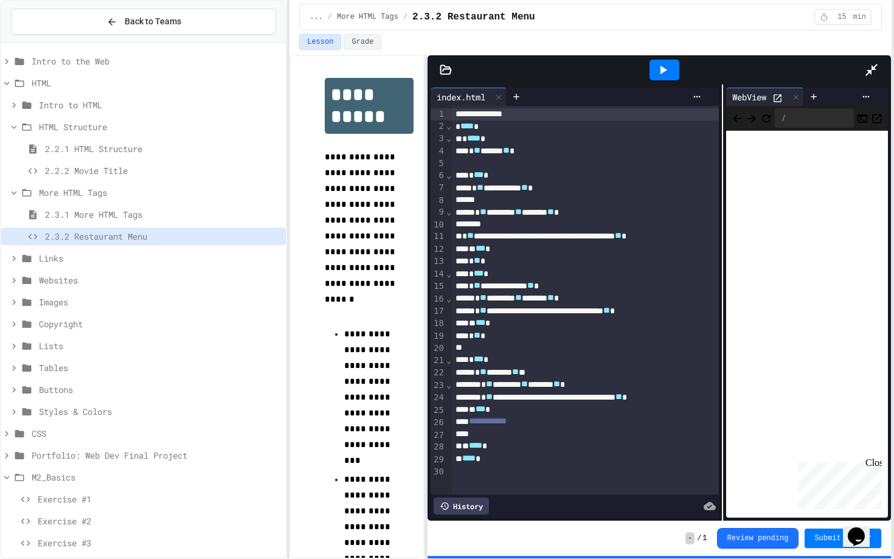
click at [587, 207] on div "**********" at bounding box center [660, 303] width 464 height 436
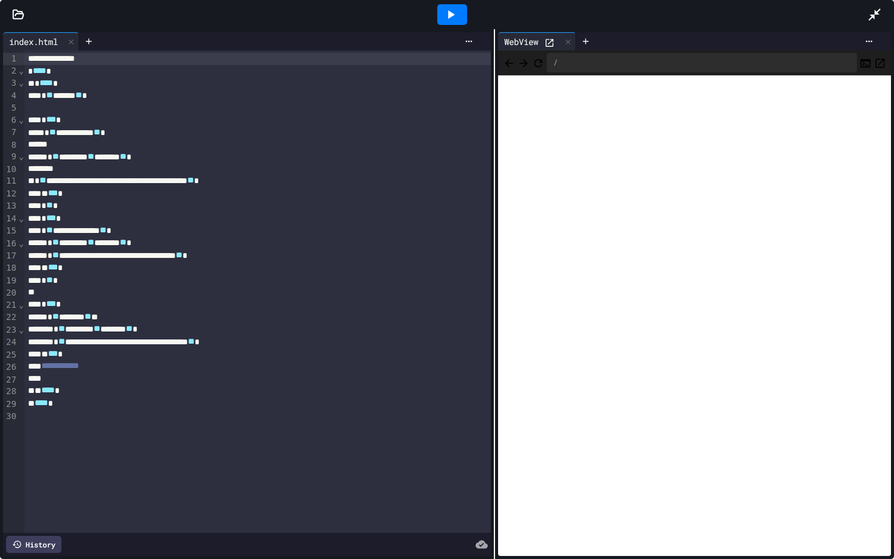
click at [482, 220] on div "**********" at bounding box center [447, 294] width 894 height 530
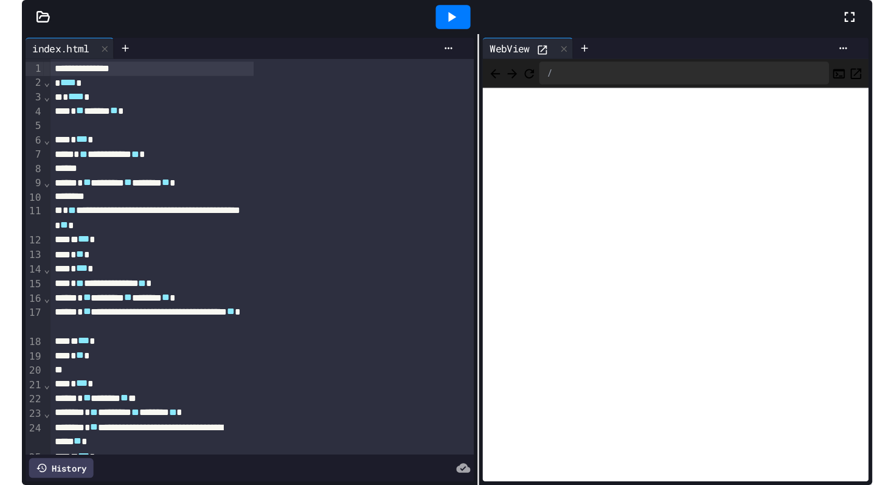
scroll to position [6, 0]
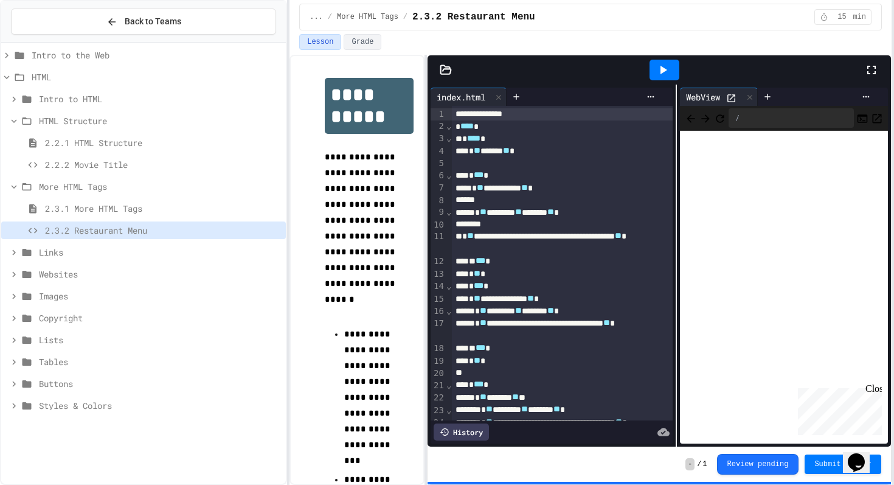
click at [729, 72] on div at bounding box center [664, 70] width 400 height 33
click at [729, 71] on icon at bounding box center [871, 70] width 15 height 15
